Goal: Register for event/course

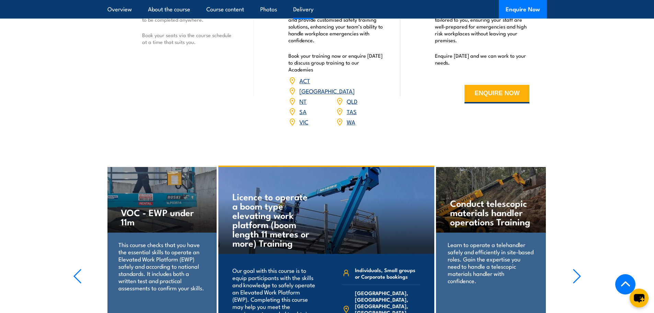
scroll to position [824, 0]
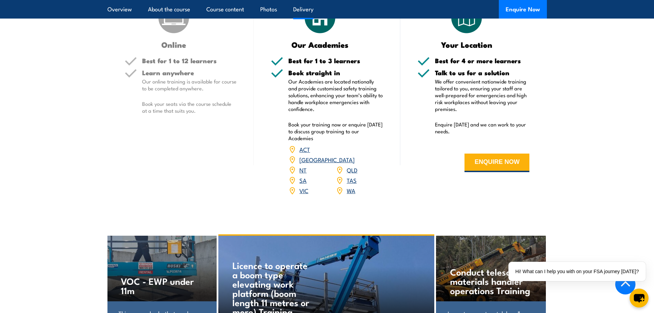
click at [350, 186] on link "WA" at bounding box center [351, 190] width 9 height 8
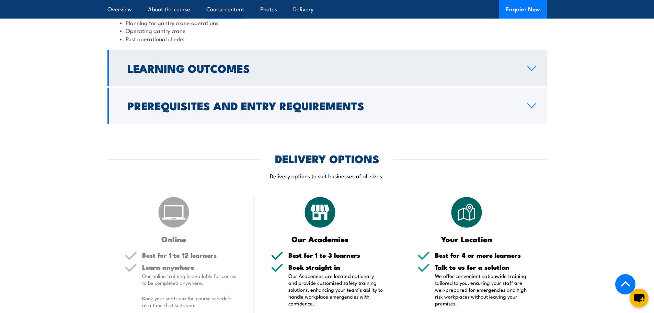
scroll to position [618, 0]
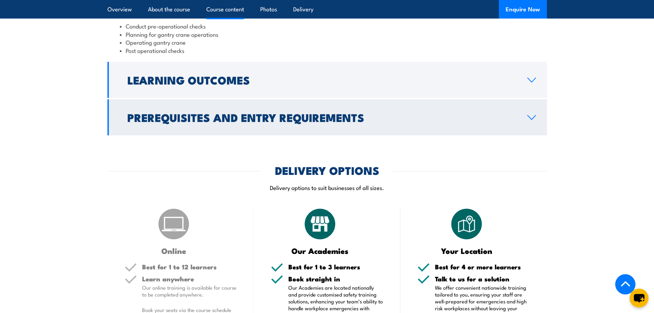
click at [247, 118] on h2 "Prerequisites and Entry Requirements" at bounding box center [321, 117] width 389 height 10
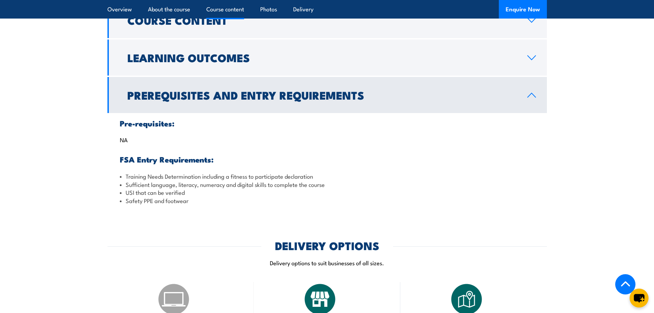
scroll to position [584, 0]
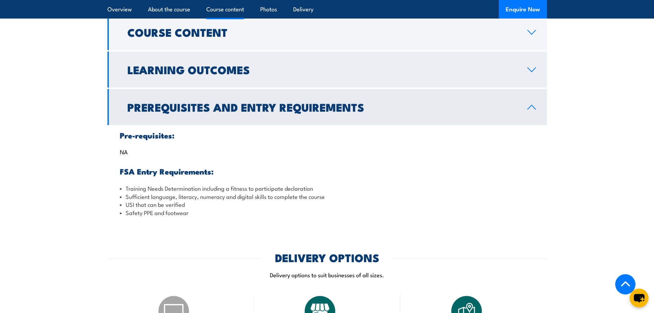
click at [193, 72] on h2 "Learning Outcomes" at bounding box center [321, 70] width 389 height 10
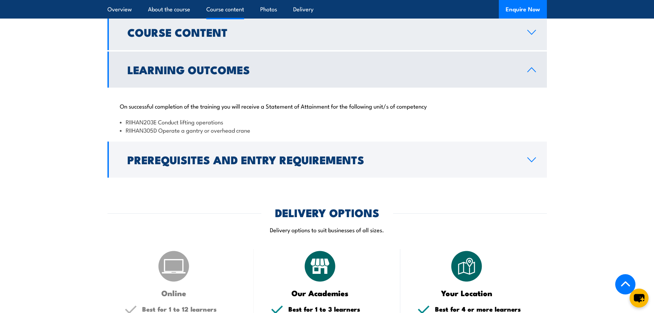
click at [195, 27] on h2 "Course Content" at bounding box center [321, 32] width 389 height 10
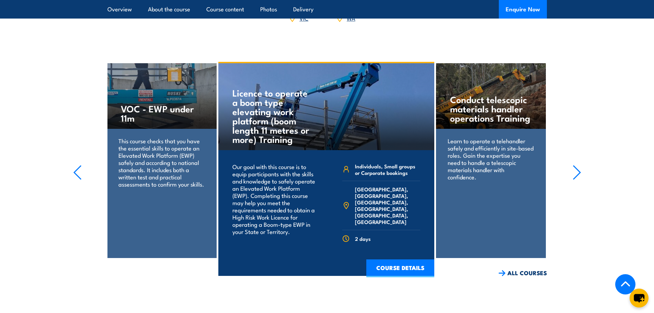
scroll to position [858, 0]
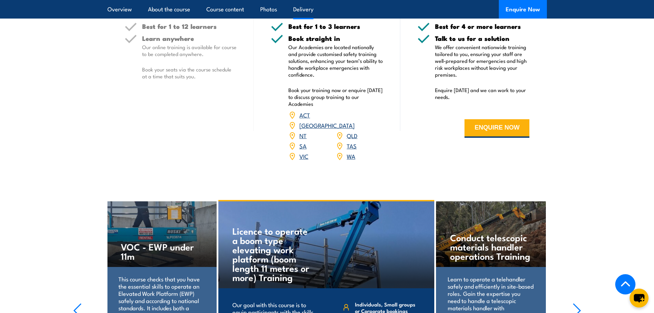
click at [352, 152] on link "WA" at bounding box center [351, 156] width 9 height 8
click at [488, 126] on button "ENQUIRE NOW" at bounding box center [497, 128] width 65 height 19
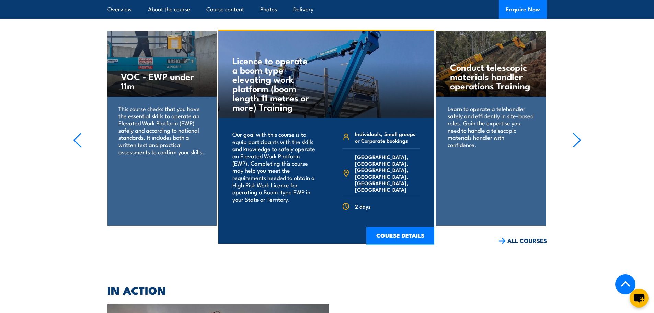
scroll to position [858, 0]
